Goal: Task Accomplishment & Management: Manage account settings

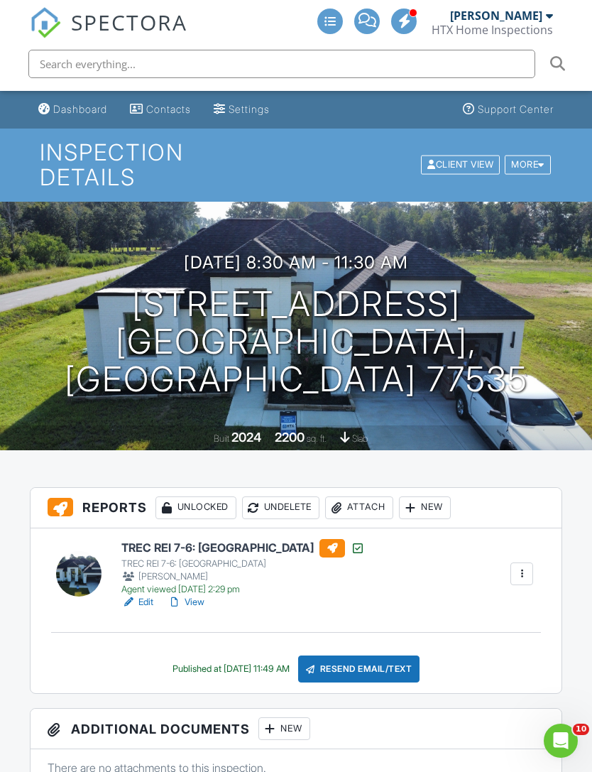
click at [58, 111] on div "Dashboard" at bounding box center [80, 109] width 54 height 12
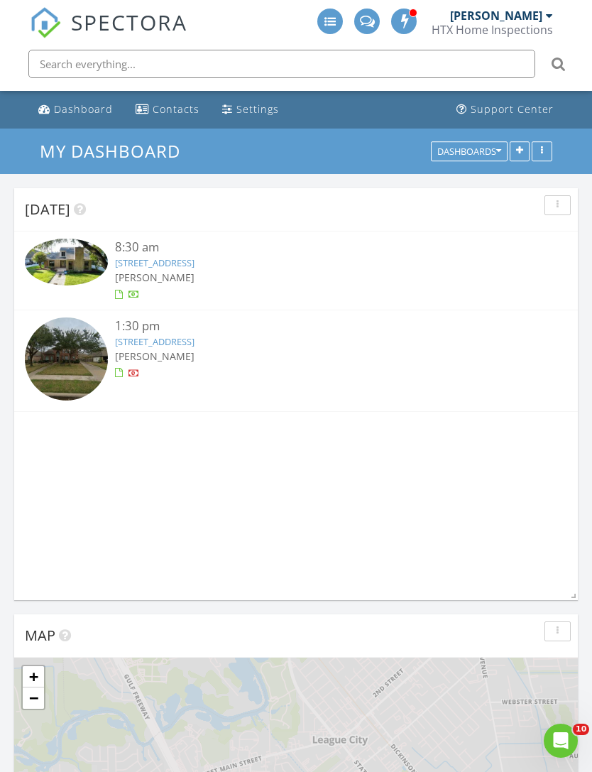
scroll to position [2003, 593]
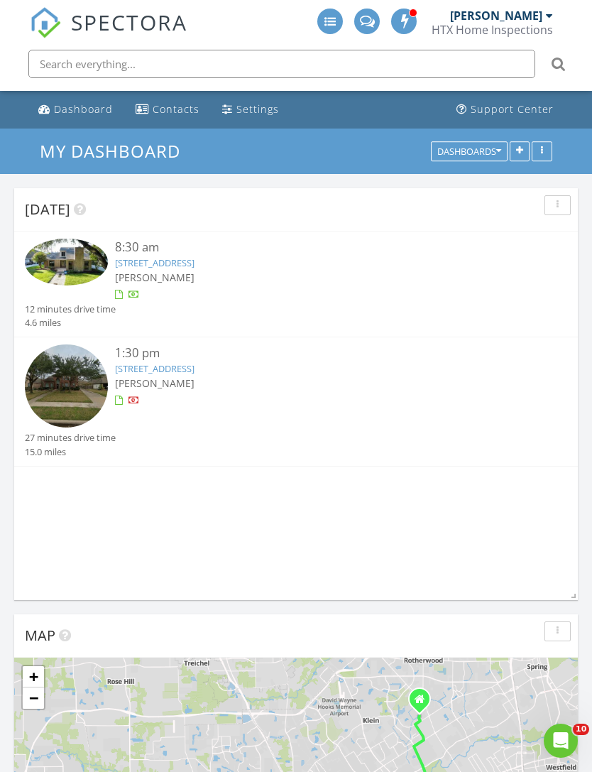
click at [71, 263] on img at bounding box center [66, 262] width 83 height 47
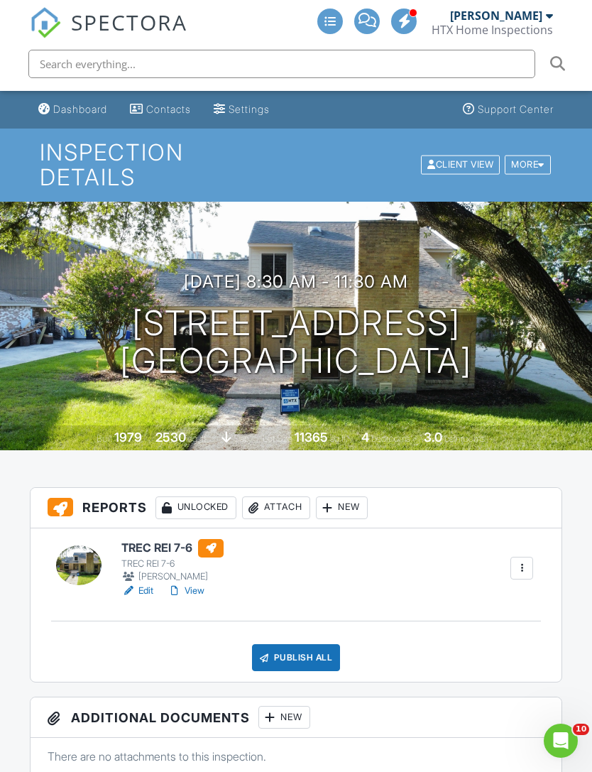
click at [185, 584] on link "View" at bounding box center [186, 591] width 37 height 14
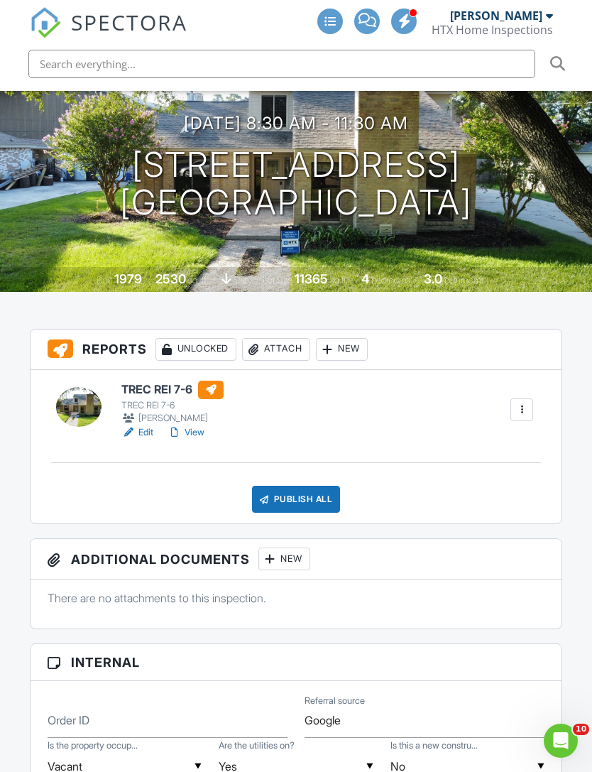
scroll to position [258, 0]
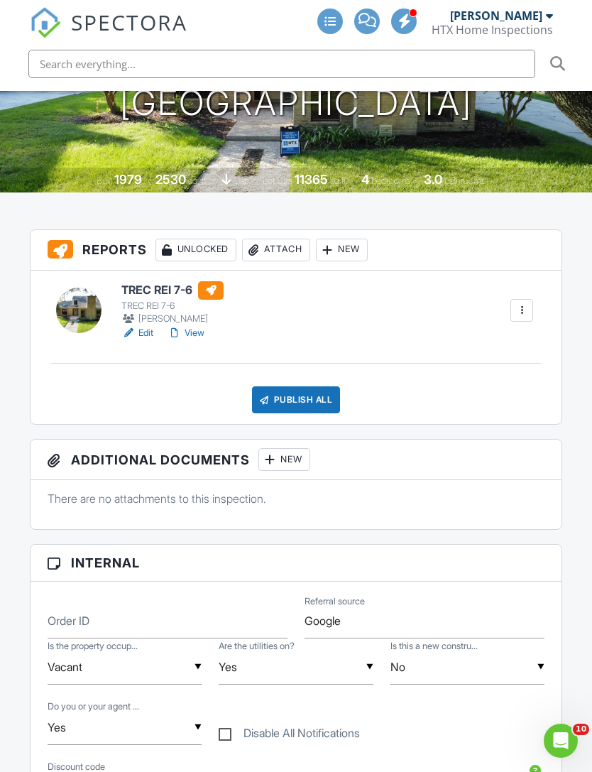
click at [321, 386] on div "Publish All" at bounding box center [296, 399] width 89 height 27
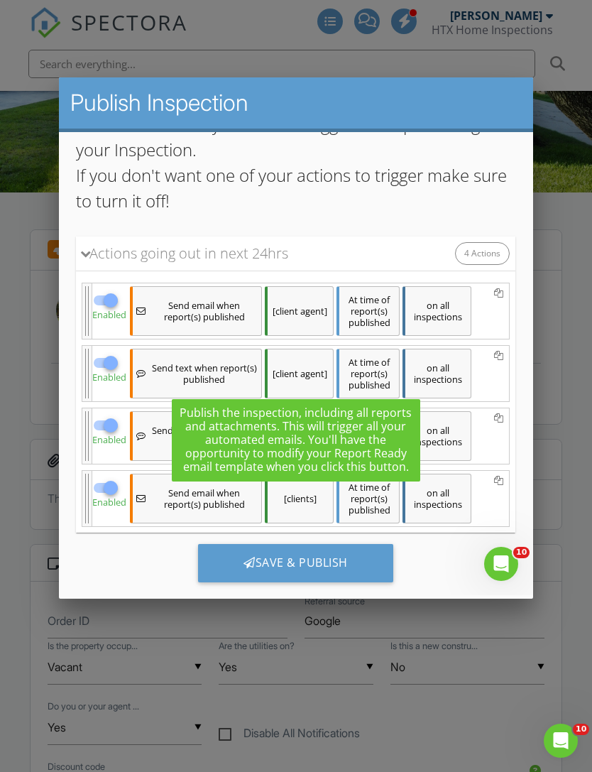
scroll to position [129, 0]
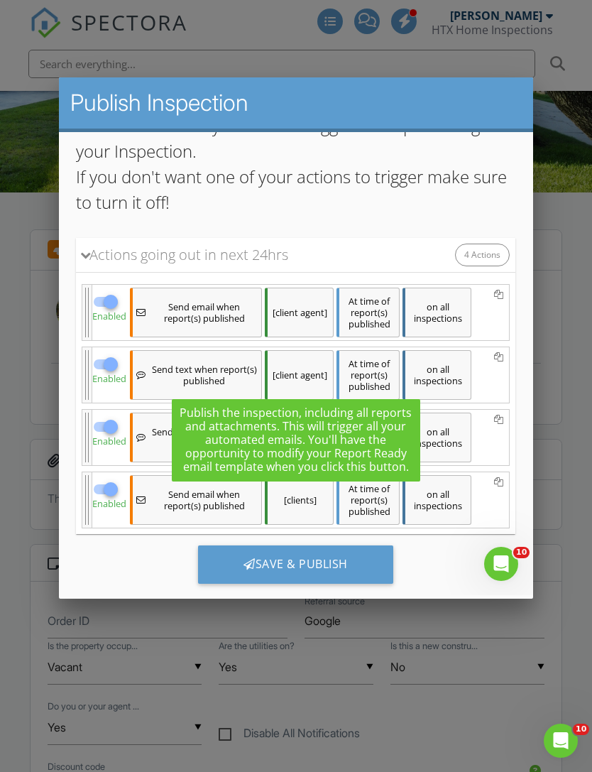
click at [235, 565] on div "Save & Publish" at bounding box center [295, 564] width 195 height 38
